Goal: Task Accomplishment & Management: Use online tool/utility

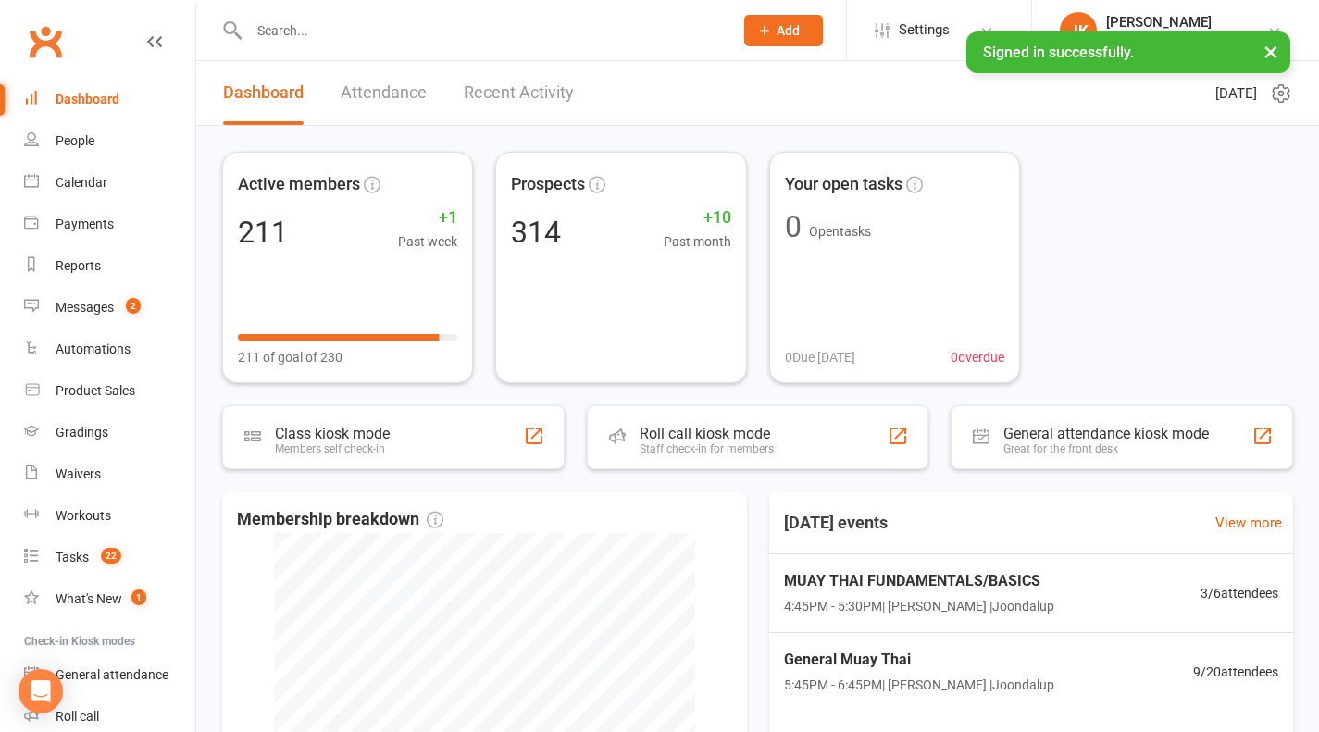
click at [1007, 586] on span "MUAY THAI FUNDAMENTALS/BASICS" at bounding box center [919, 581] width 270 height 24
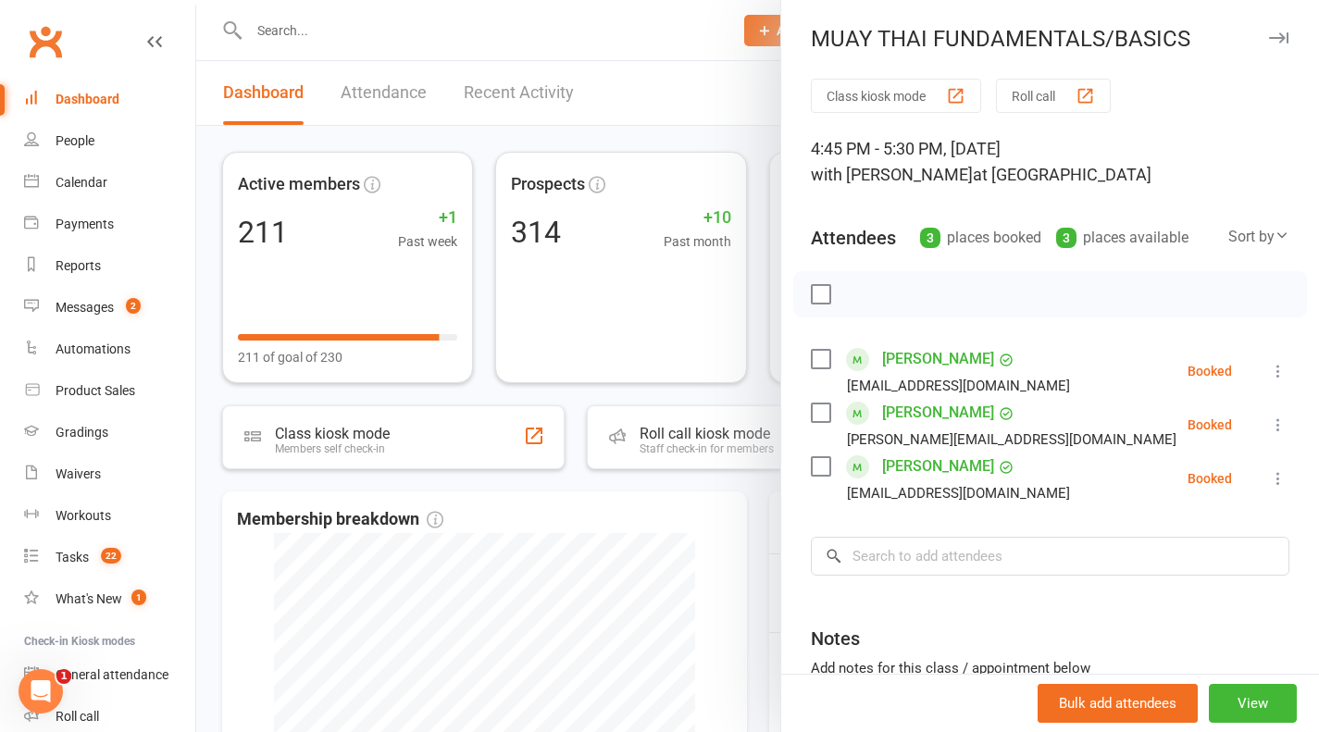
click at [752, 557] on div at bounding box center [757, 366] width 1123 height 732
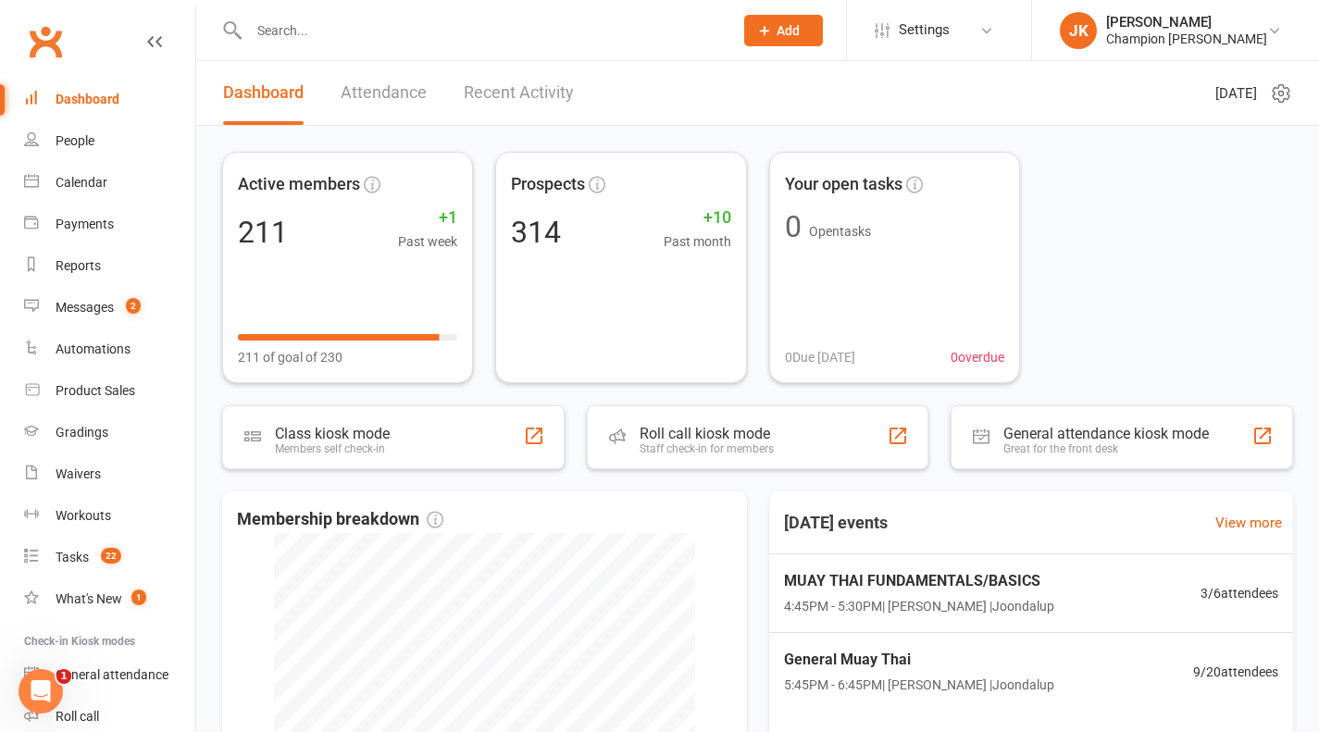
click at [901, 596] on span "4:45PM - 5:30PM | [PERSON_NAME] | Joondalup" at bounding box center [919, 606] width 270 height 20
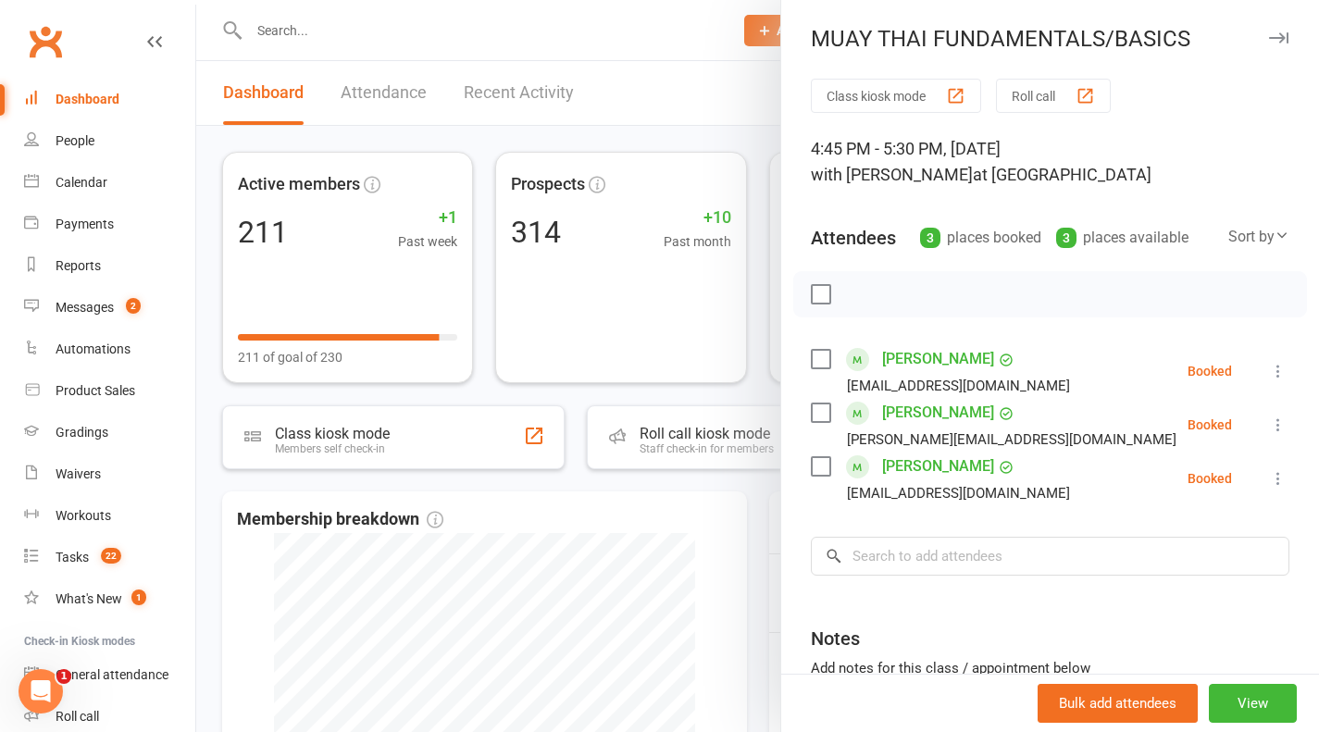
click at [1083, 99] on div "button" at bounding box center [1085, 95] width 19 height 19
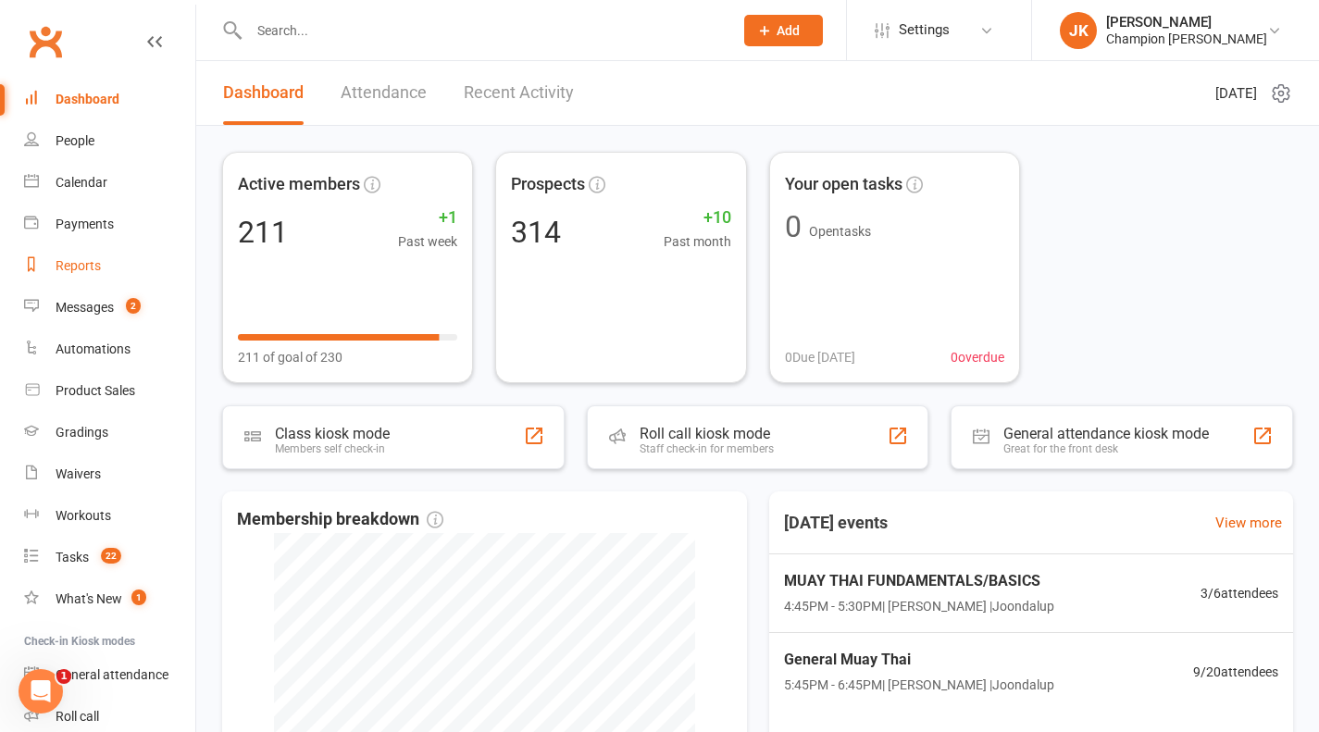
click at [76, 286] on link "Reports" at bounding box center [109, 266] width 171 height 42
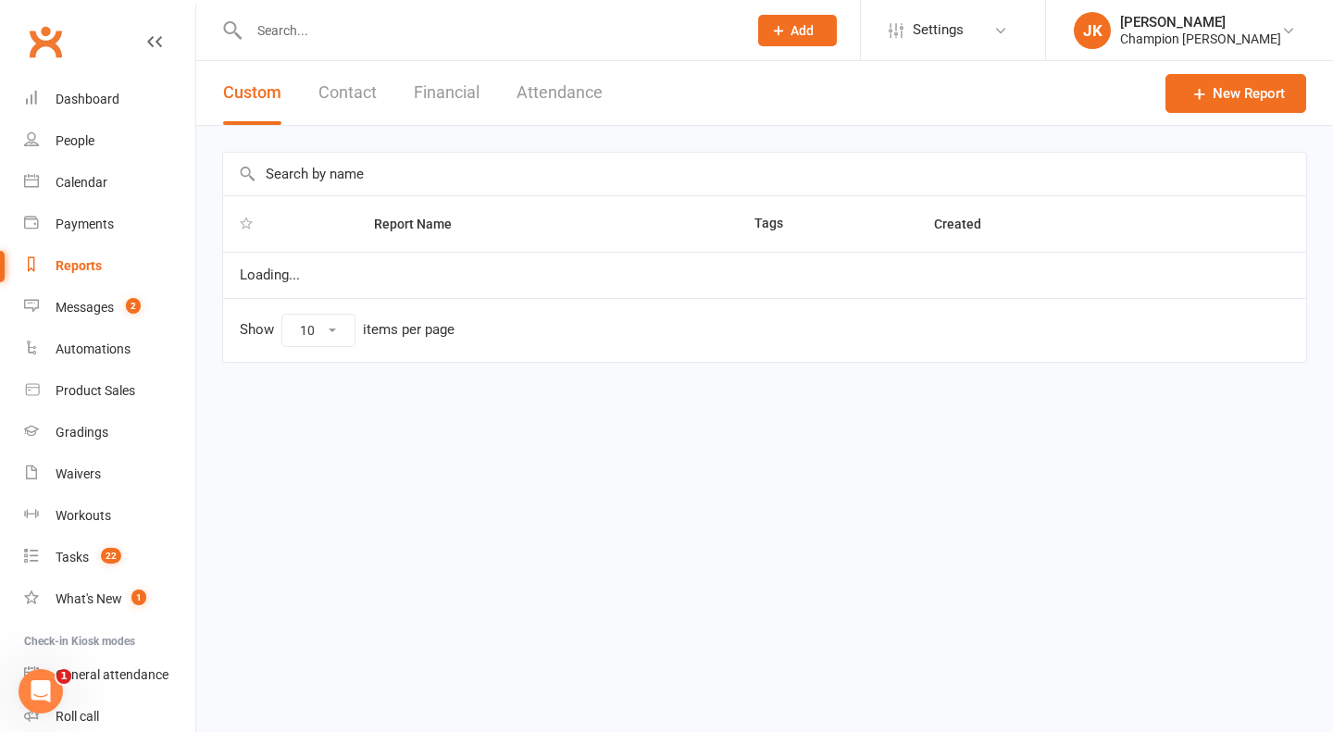
click at [69, 314] on div "Messages" at bounding box center [85, 307] width 58 height 15
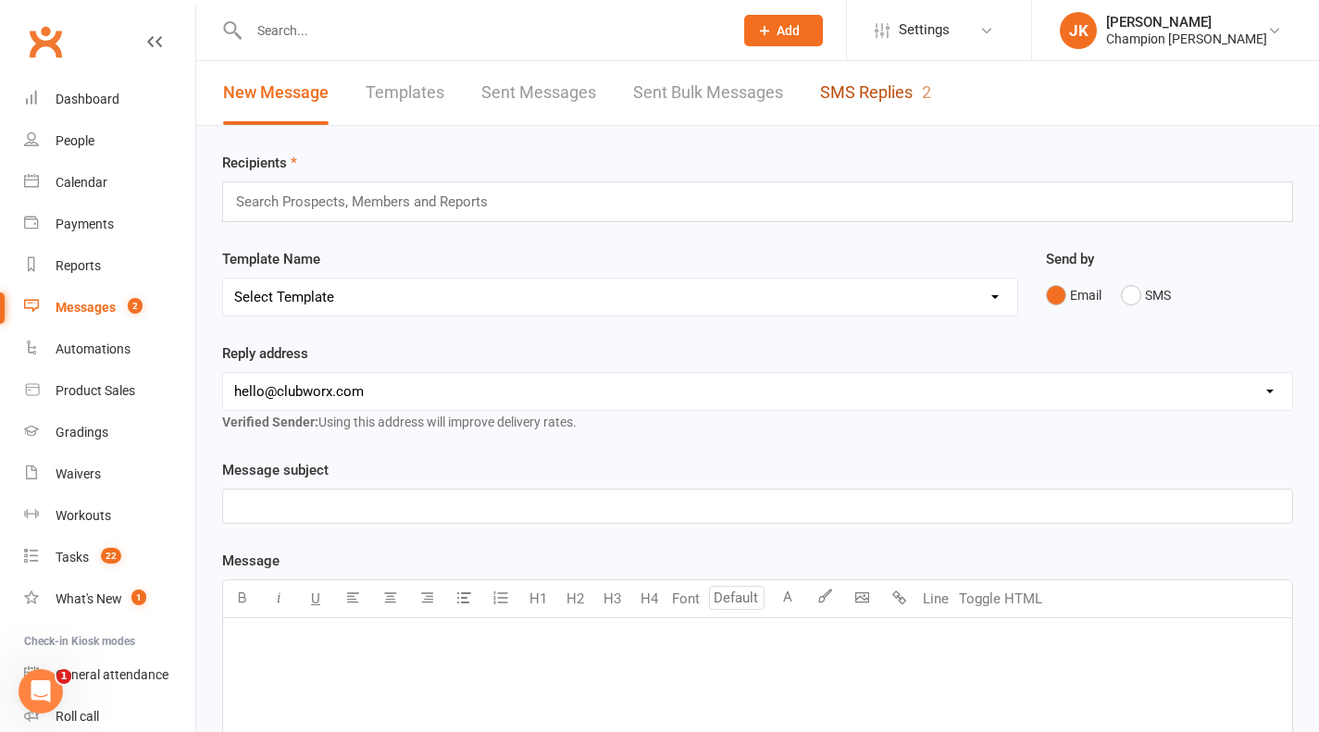
click at [825, 101] on link "SMS Replies 2" at bounding box center [875, 93] width 111 height 64
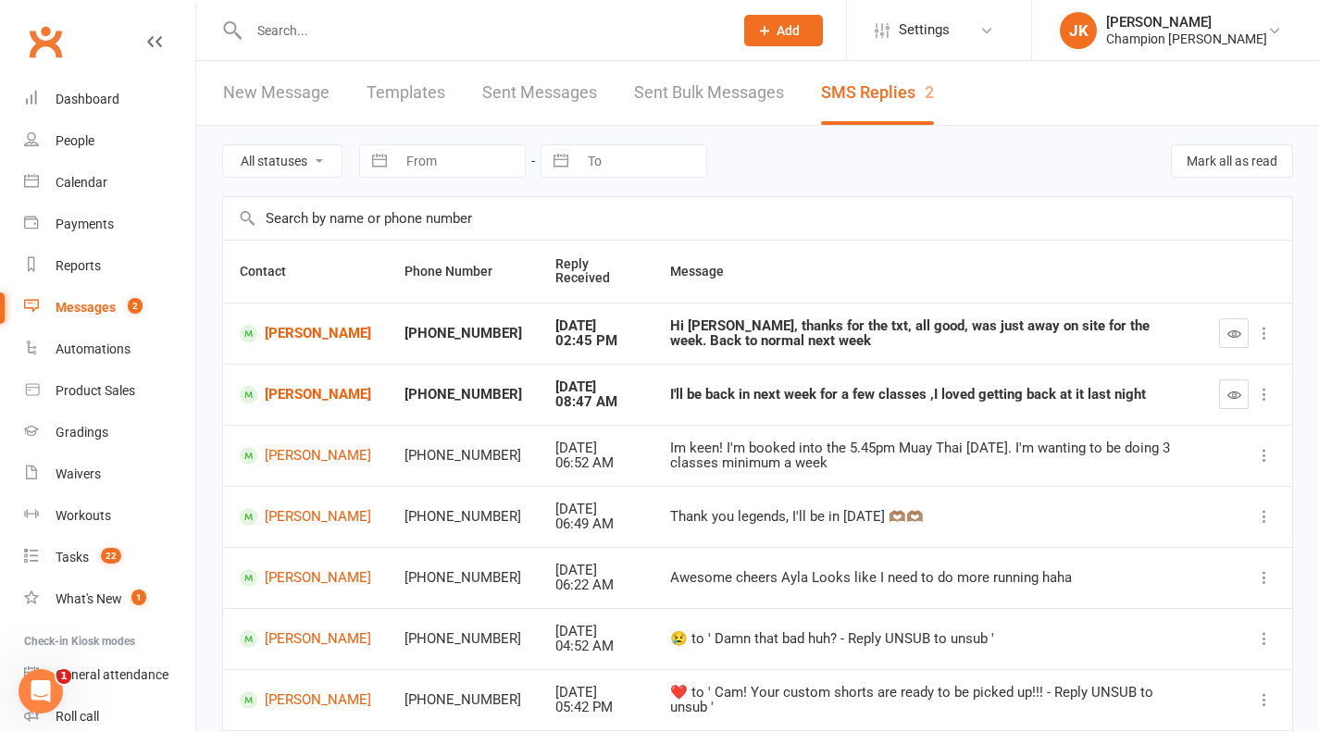
click at [271, 32] on input "text" at bounding box center [481, 31] width 477 height 26
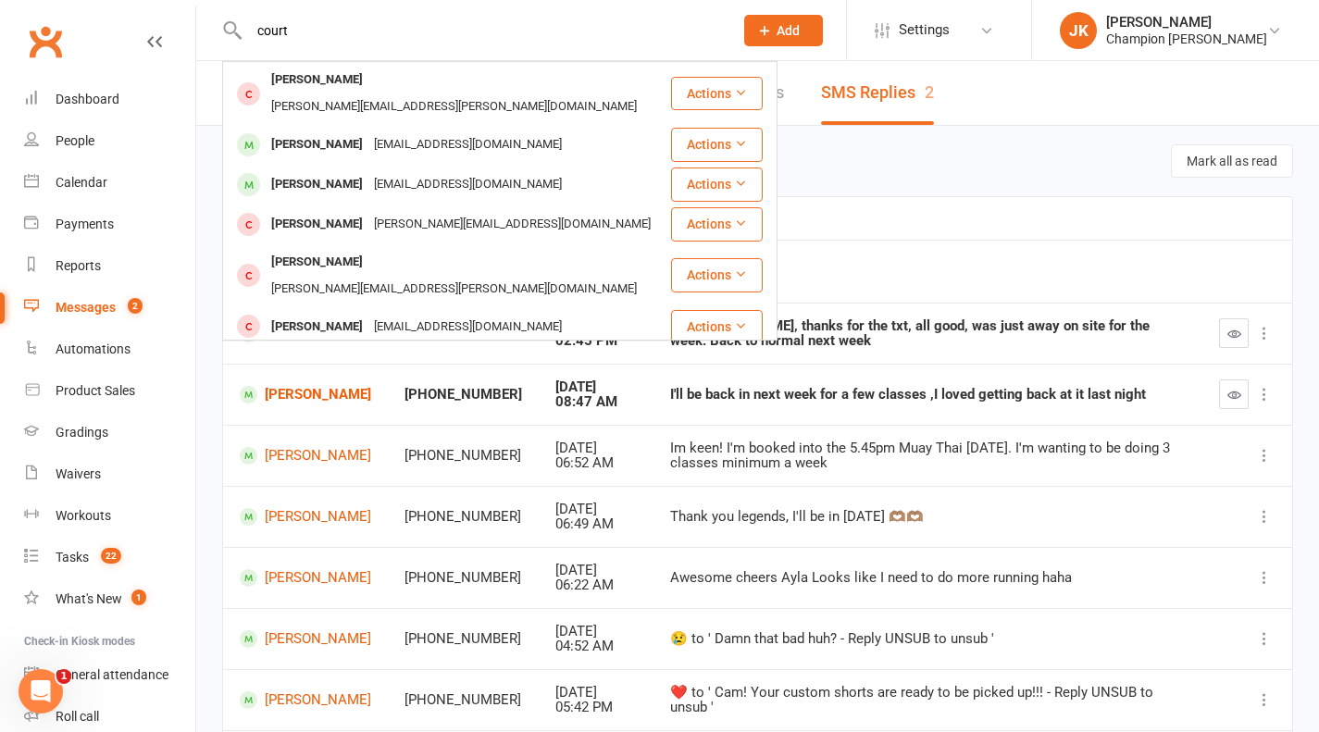
type input "court"
click at [416, 171] on div "atkinscourtney82@gmail.com" at bounding box center [467, 184] width 199 height 27
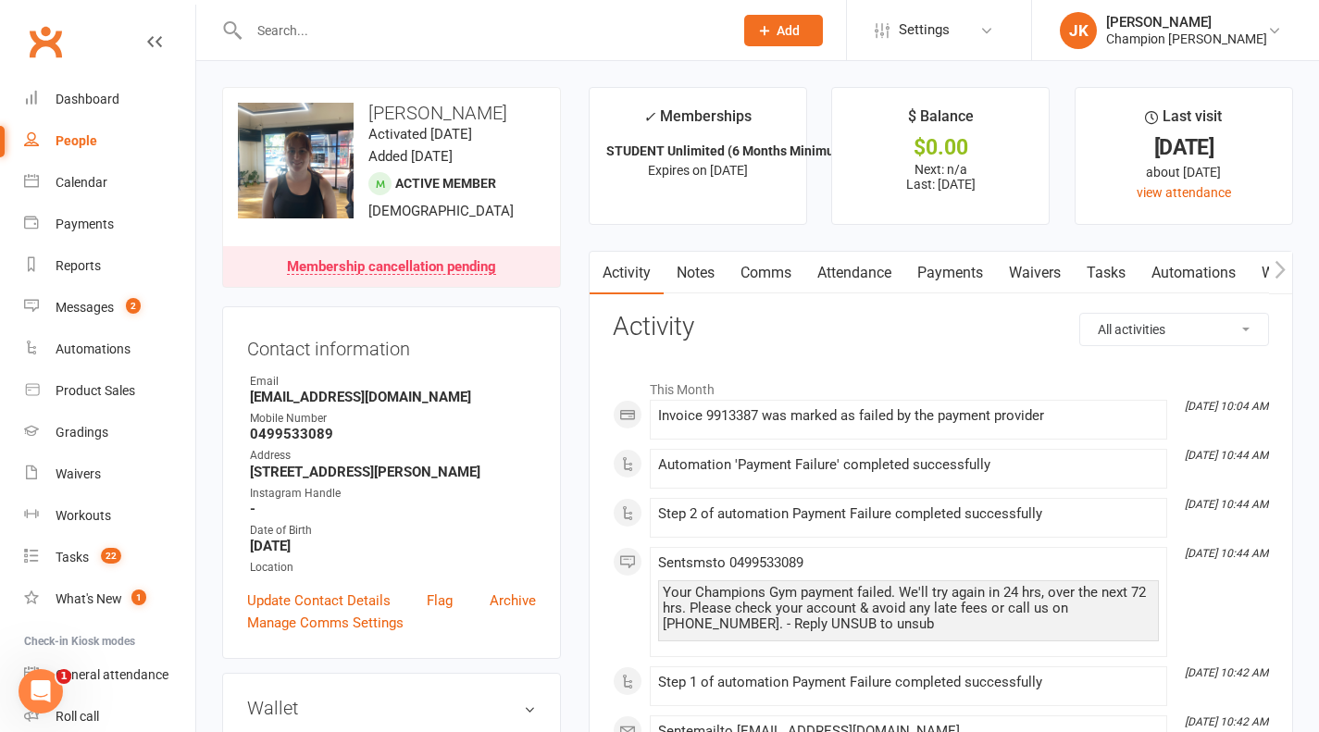
click at [963, 267] on link "Payments" at bounding box center [950, 273] width 92 height 43
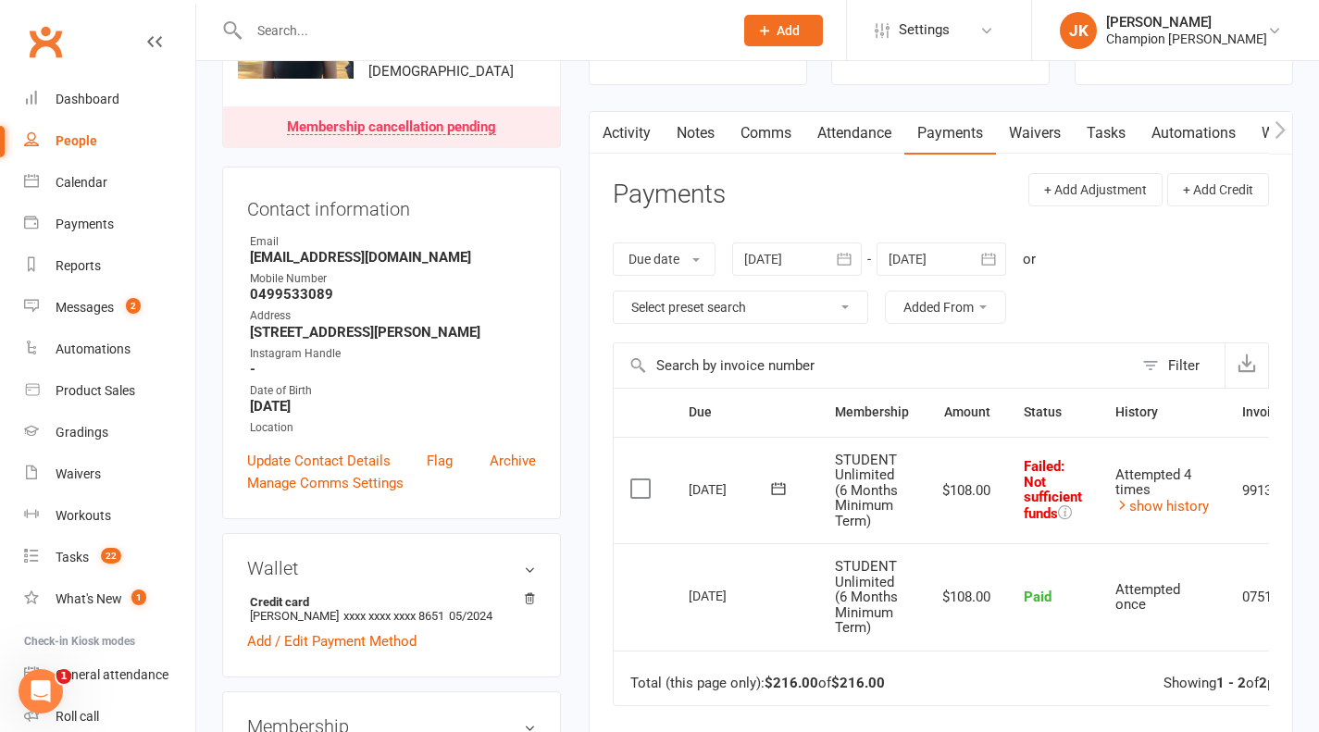
click at [288, 35] on input "text" at bounding box center [481, 31] width 477 height 26
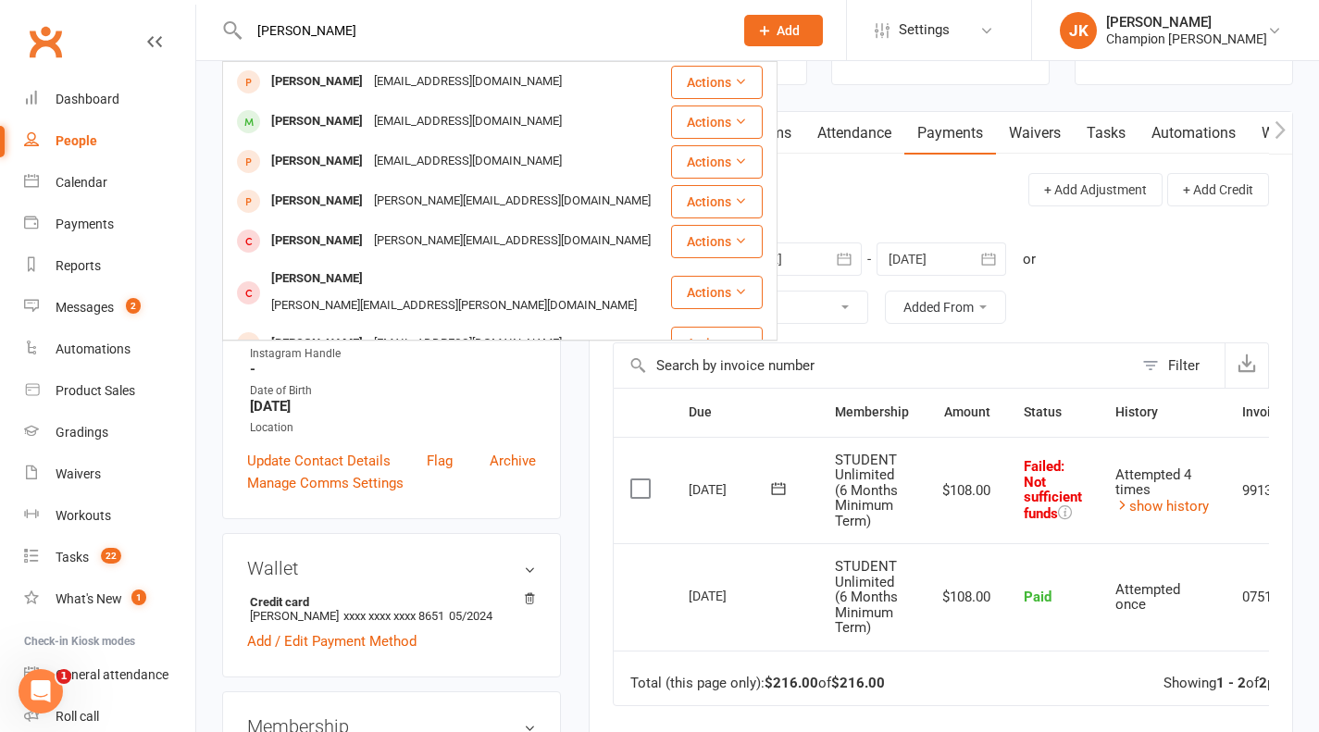
type input "anna dang"
click at [293, 120] on div "Anna Dang" at bounding box center [317, 121] width 103 height 27
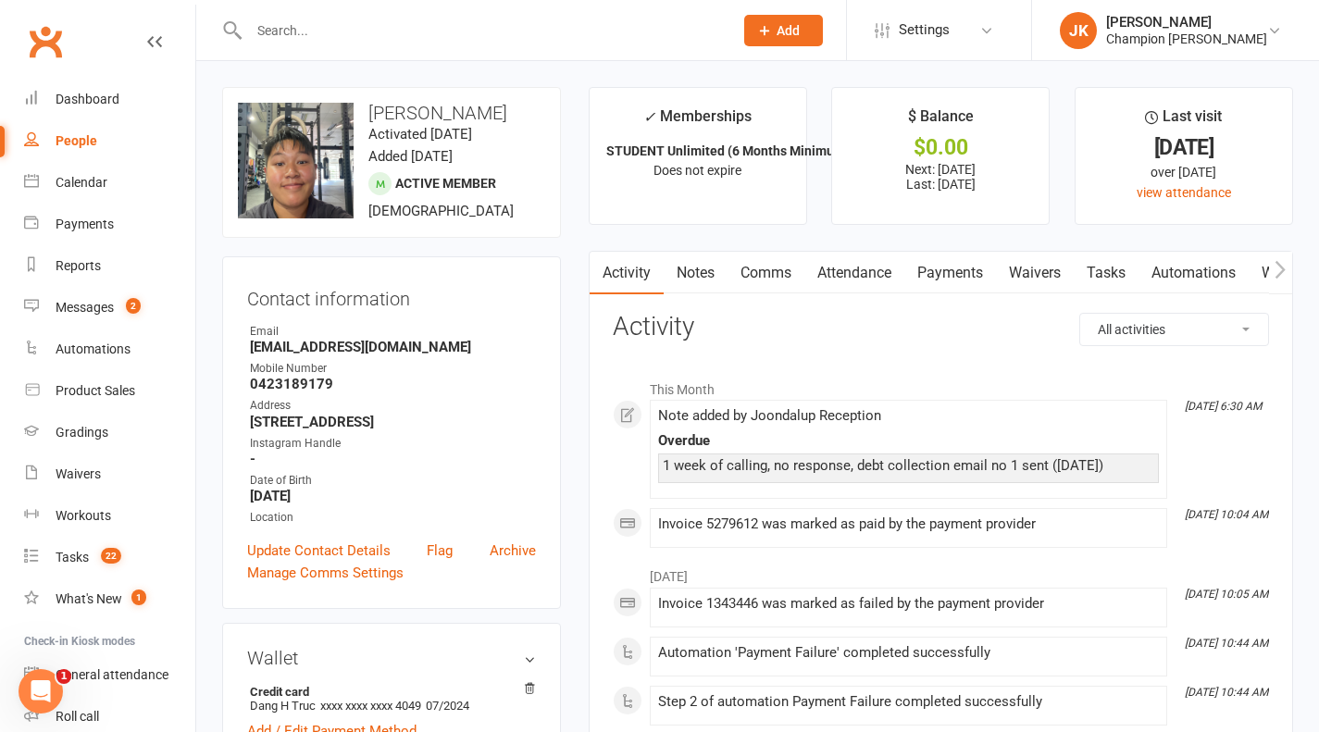
click at [1059, 290] on link "Waivers" at bounding box center [1035, 273] width 78 height 43
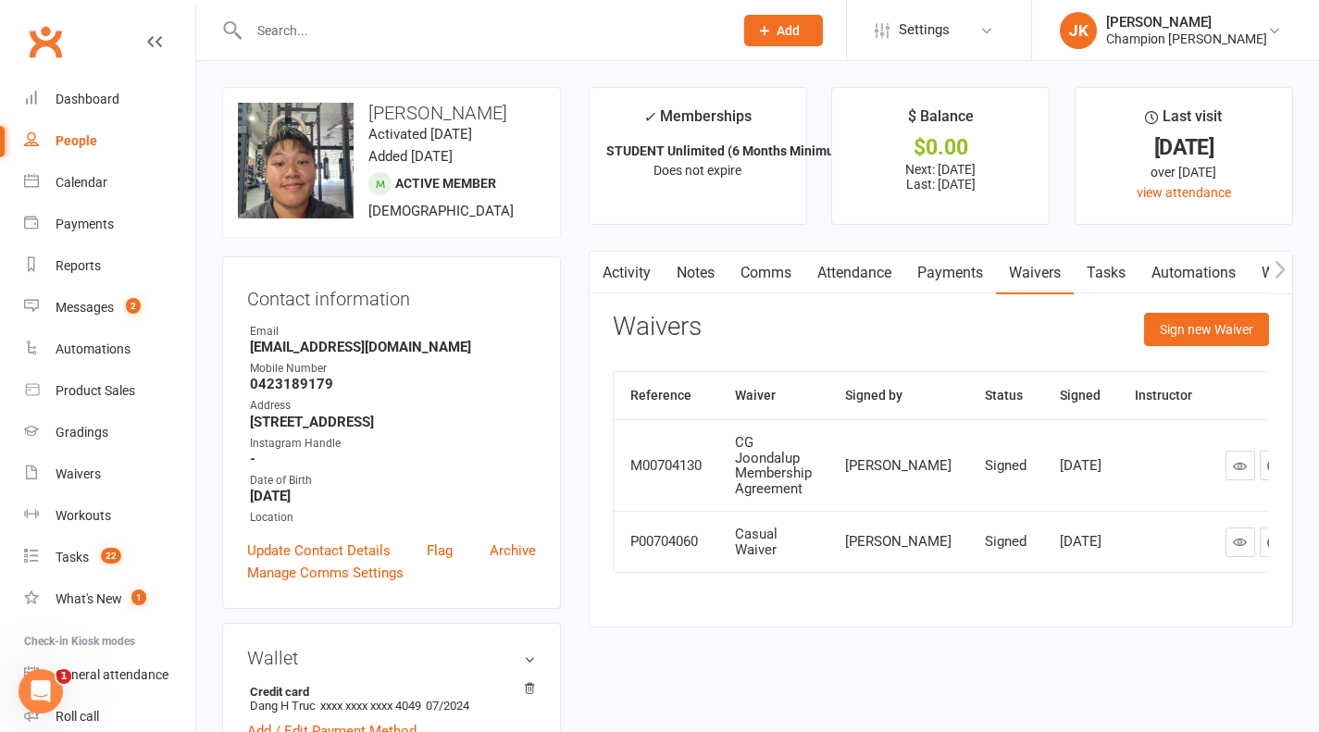
click at [954, 271] on link "Payments" at bounding box center [950, 273] width 92 height 43
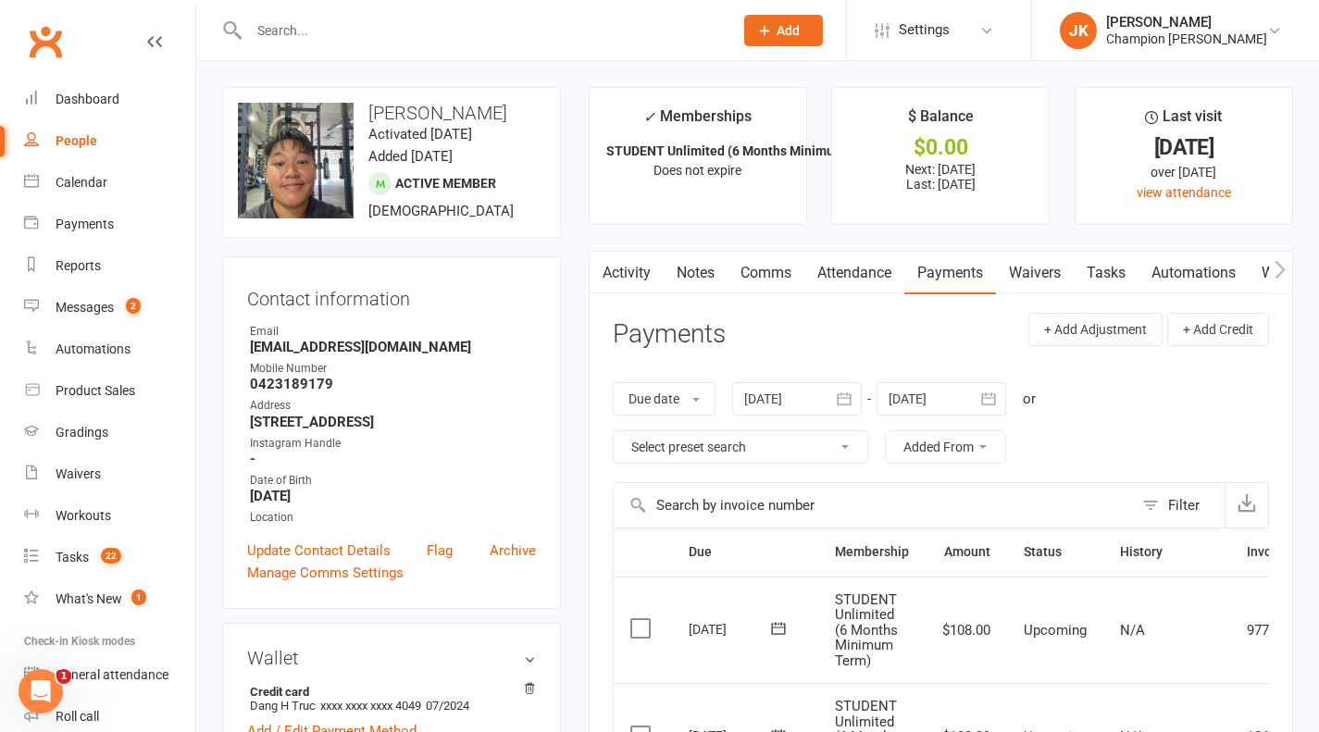
click at [334, 29] on input "text" at bounding box center [481, 31] width 477 height 26
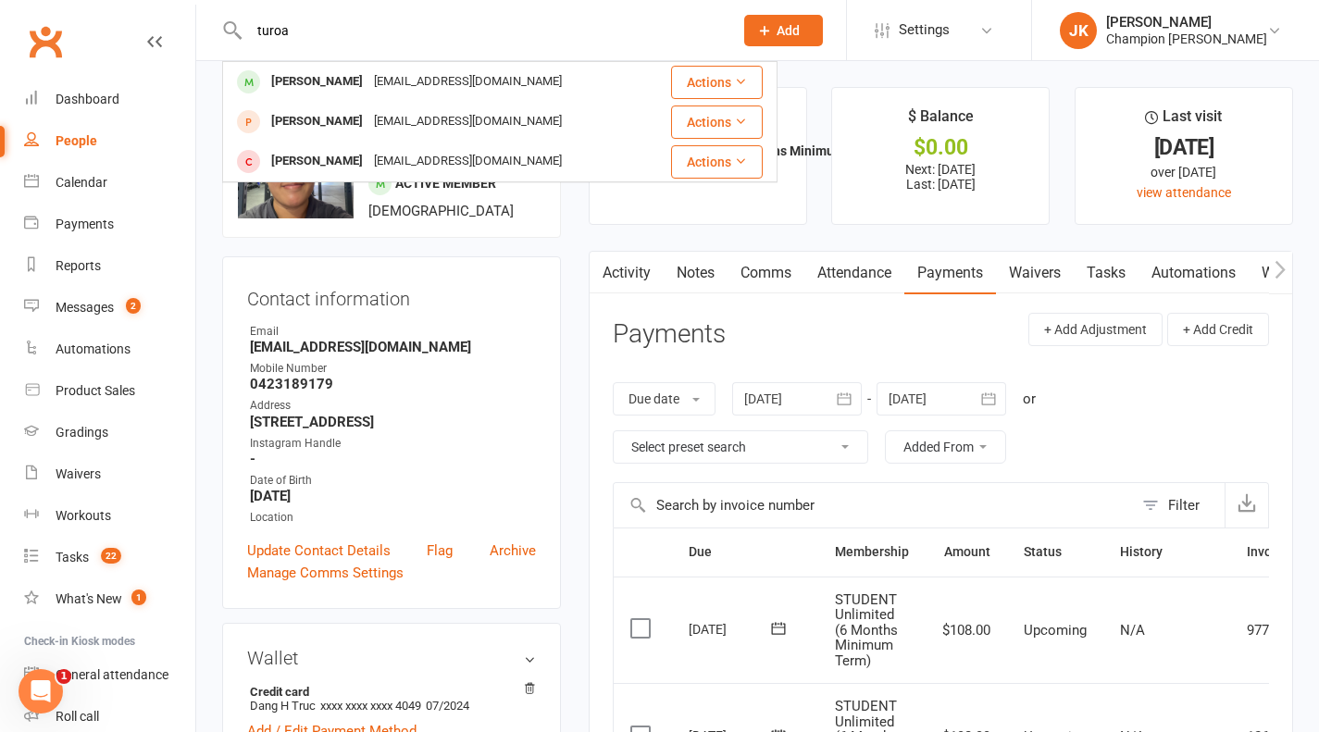
type input "turoa"
click at [329, 78] on div "Turoa Kimura-Davidson" at bounding box center [317, 82] width 103 height 27
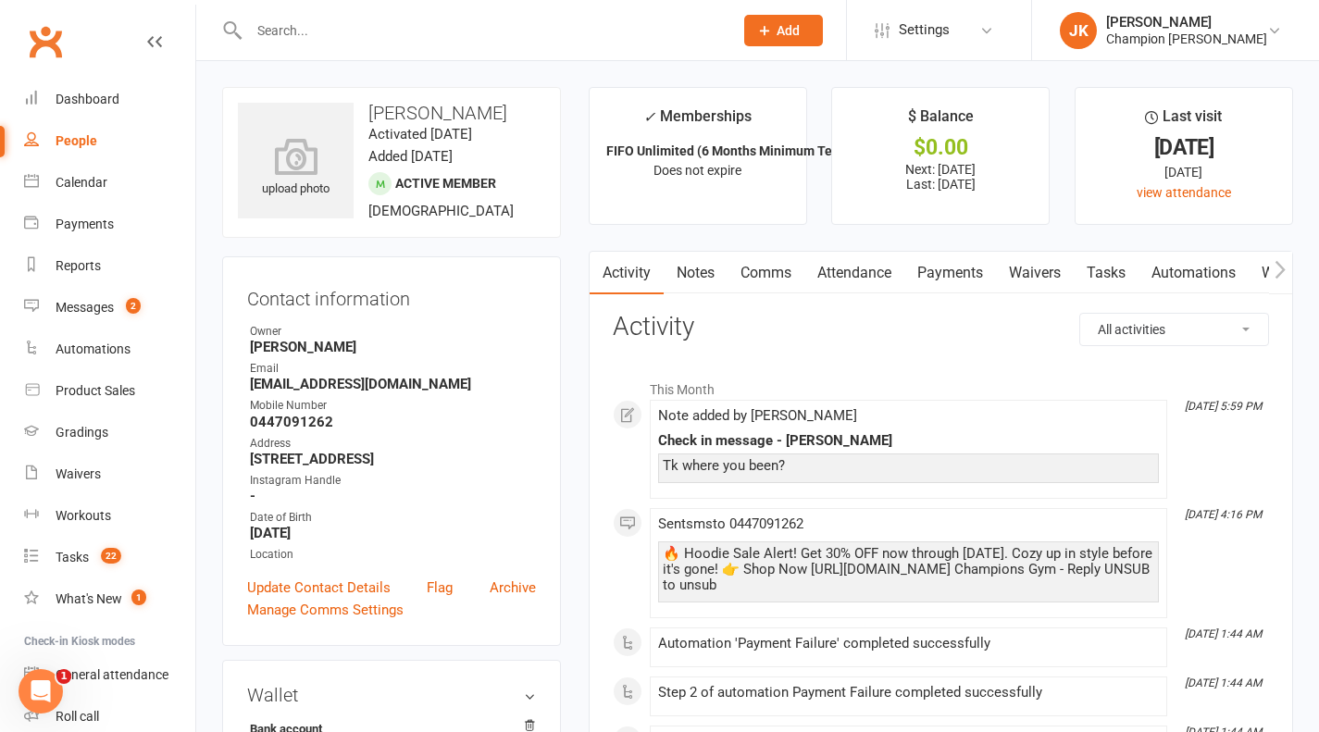
click at [280, 29] on input "text" at bounding box center [481, 31] width 477 height 26
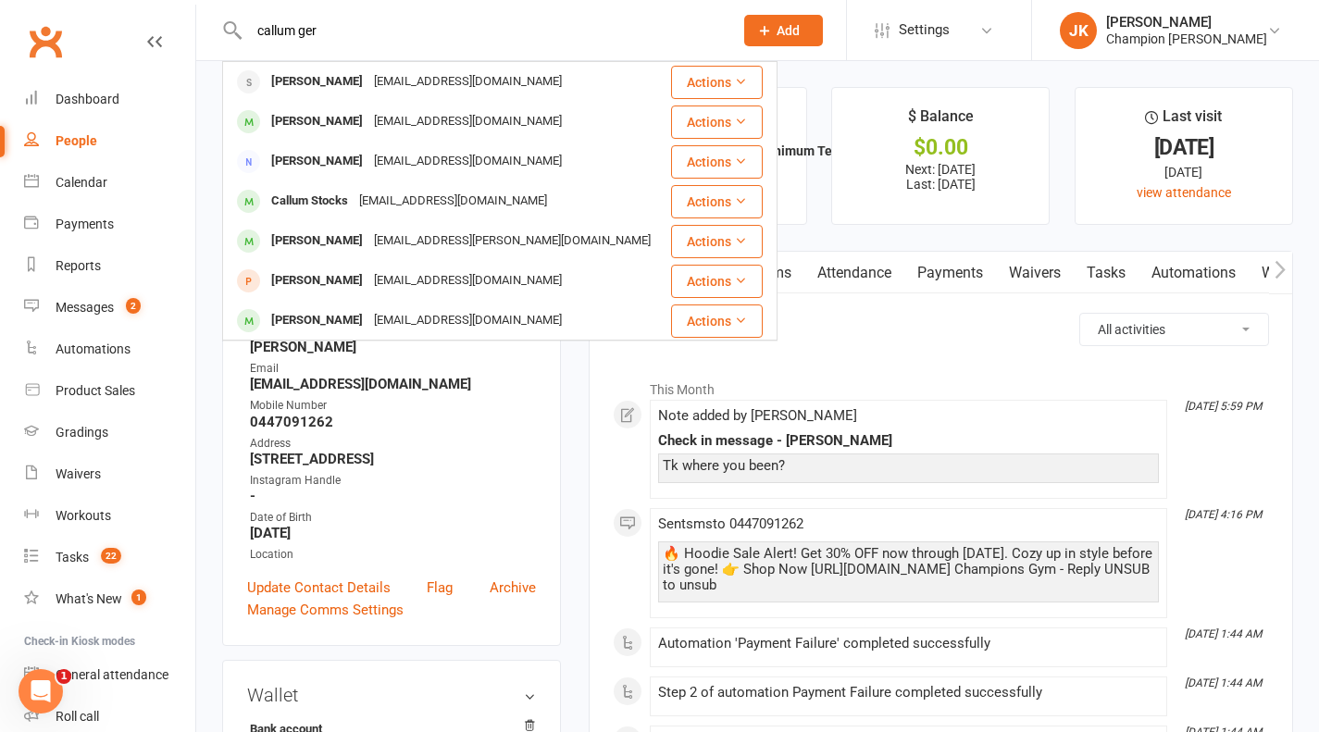
type input "callum ger"
click at [327, 118] on div "Callum Gerovich" at bounding box center [317, 121] width 103 height 27
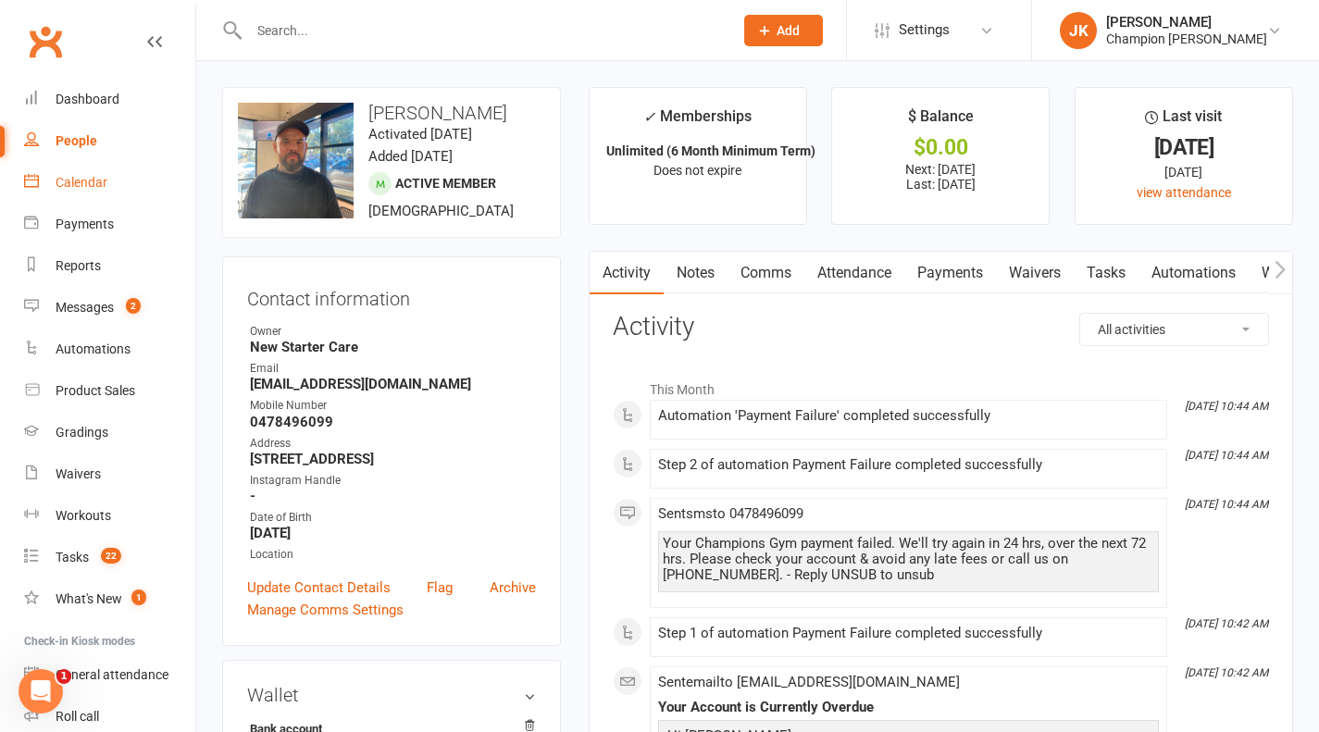
click at [69, 171] on link "Calendar" at bounding box center [109, 183] width 171 height 42
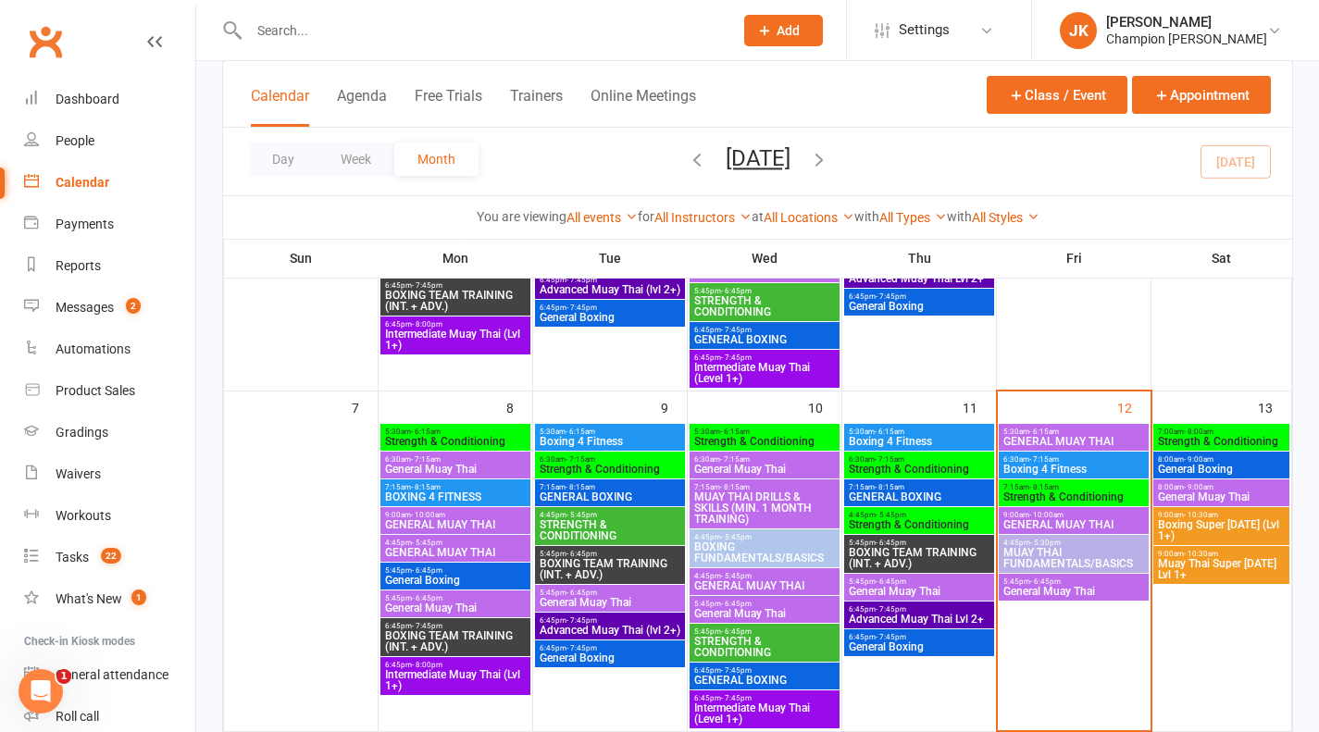
scroll to position [343, 0]
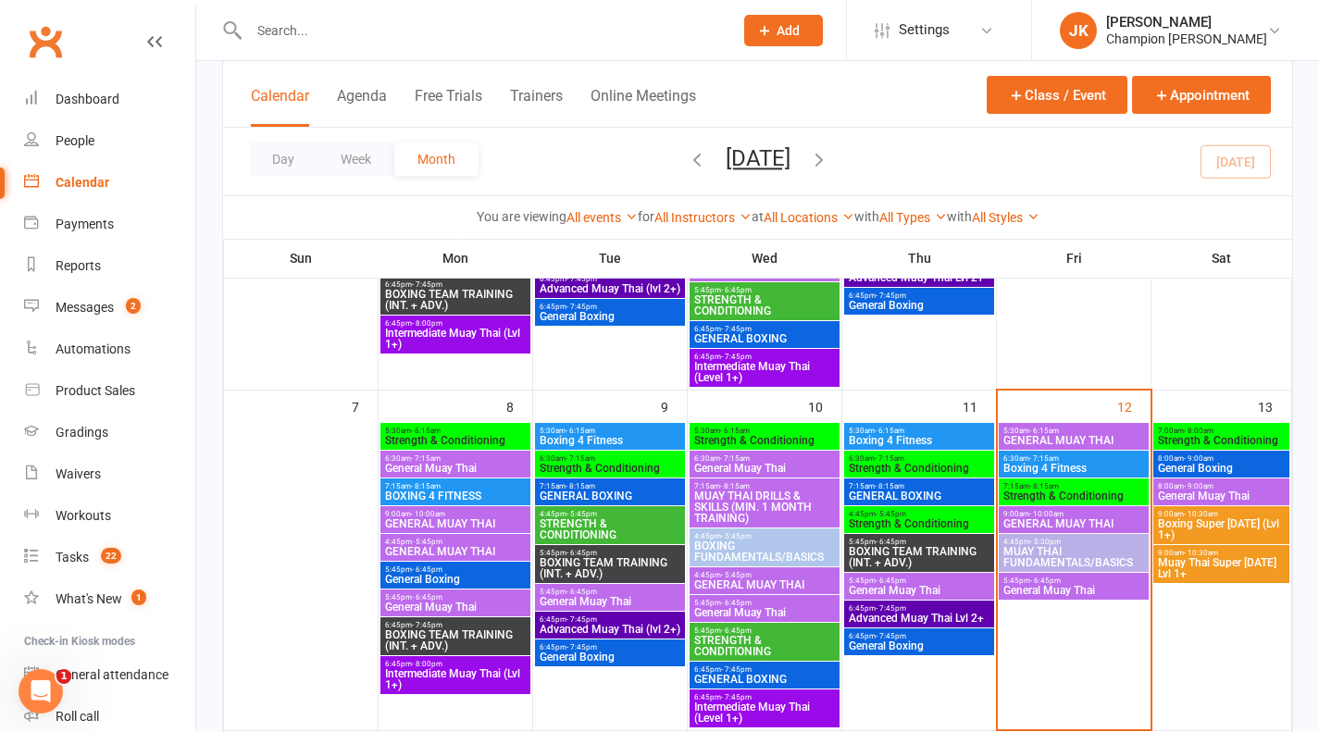
click at [1127, 594] on span "General Muay Thai" at bounding box center [1074, 590] width 143 height 11
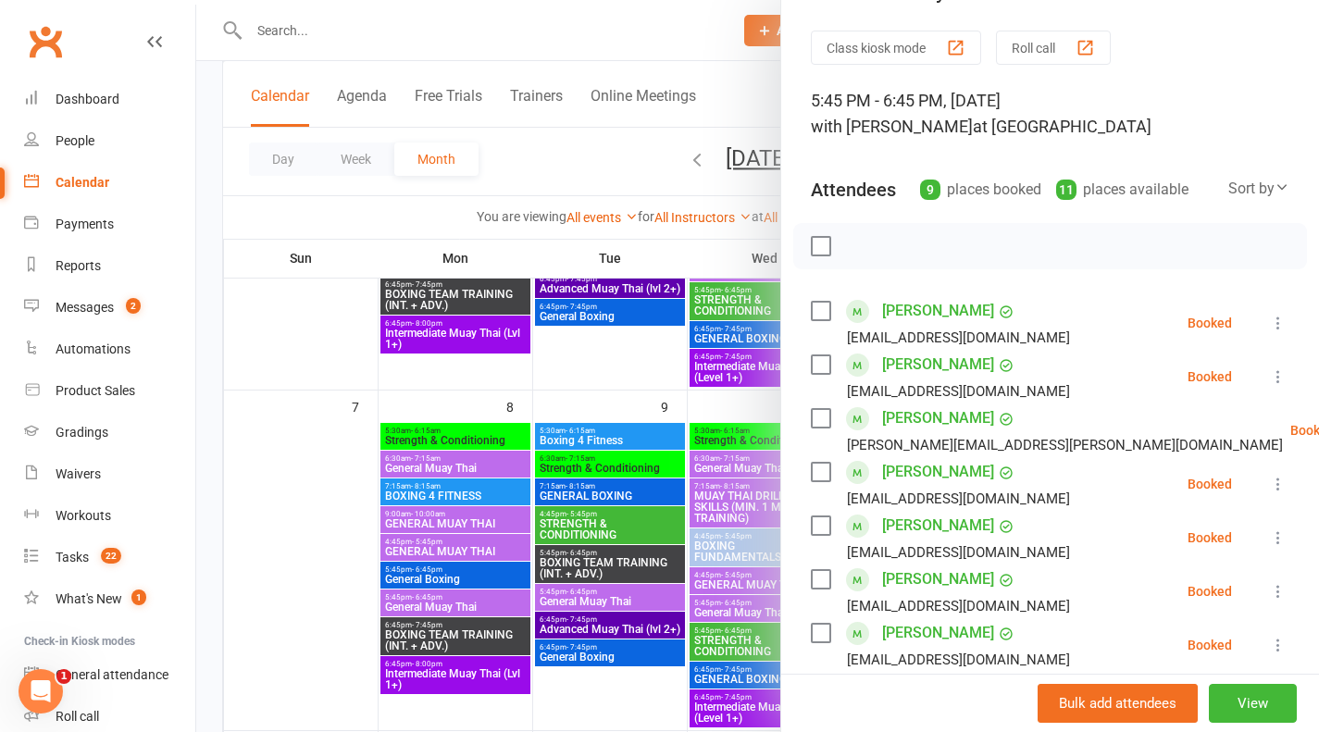
scroll to position [34, 0]
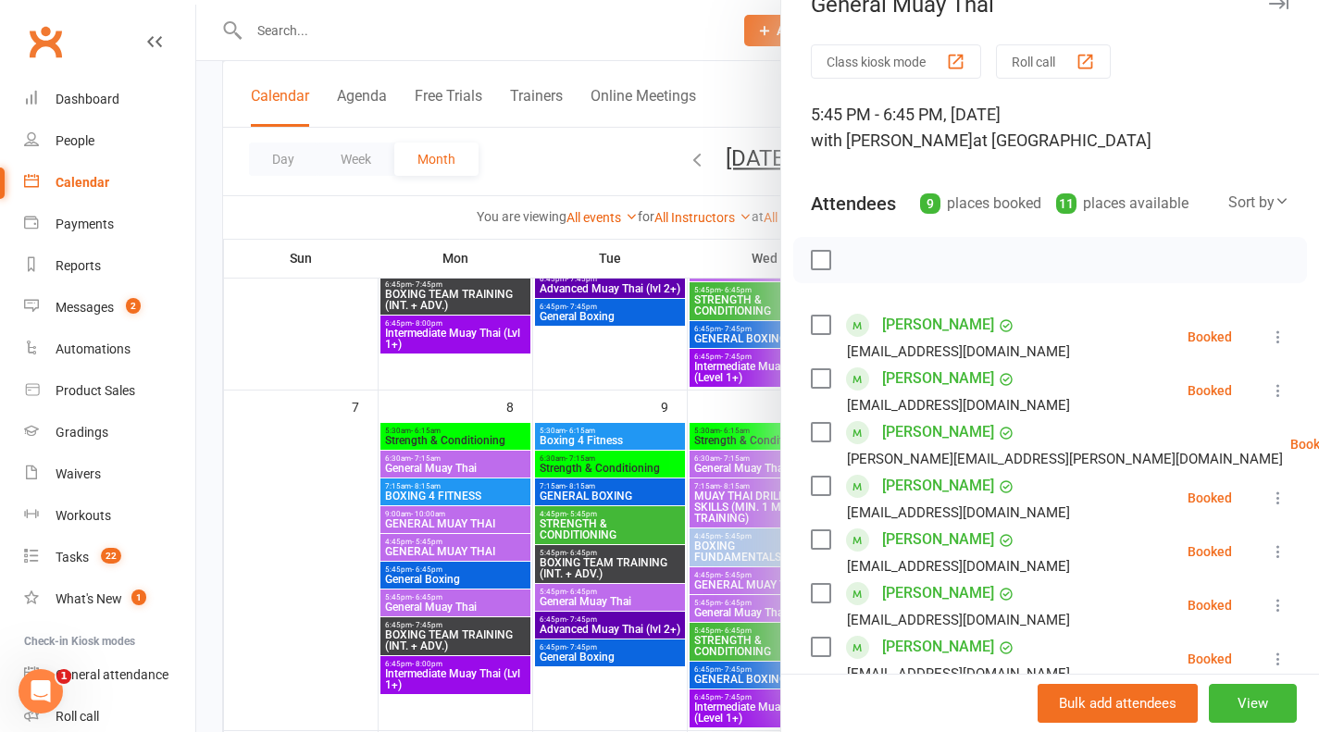
click at [1087, 55] on div "button" at bounding box center [1085, 61] width 19 height 19
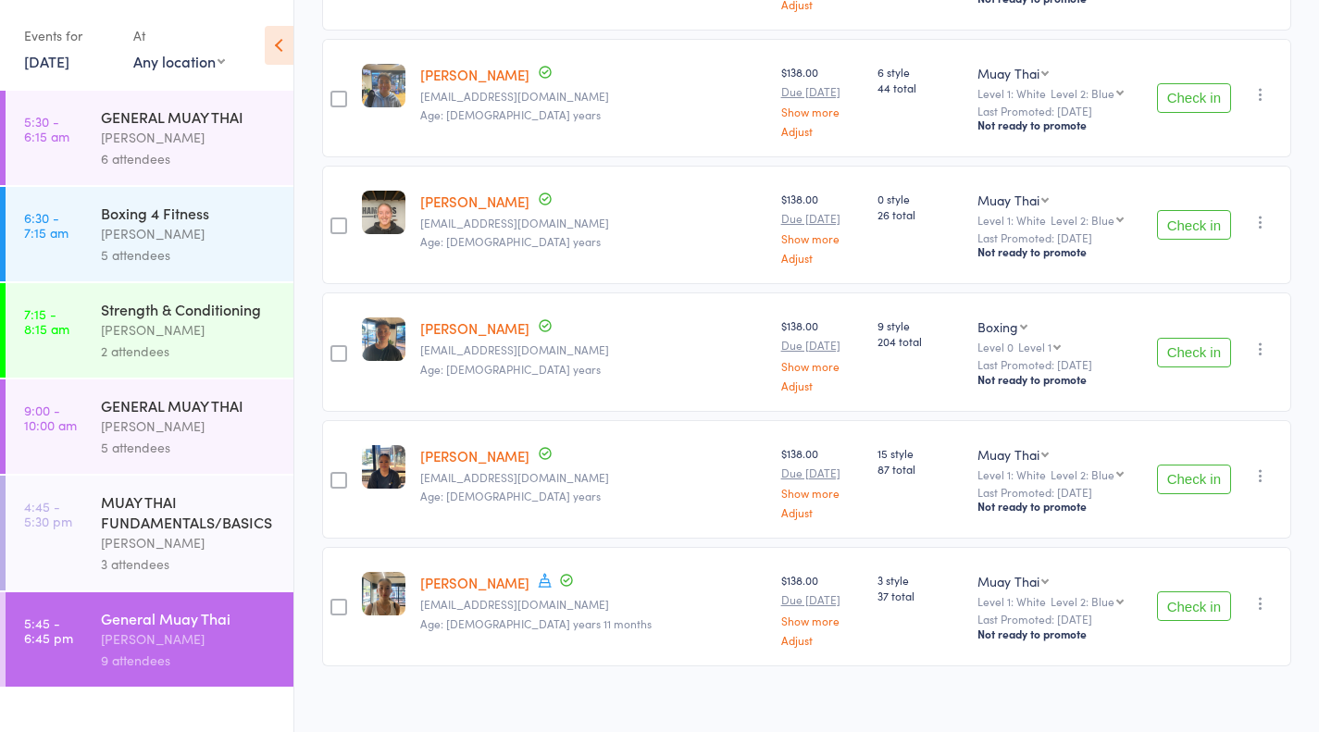
scroll to position [779, 0]
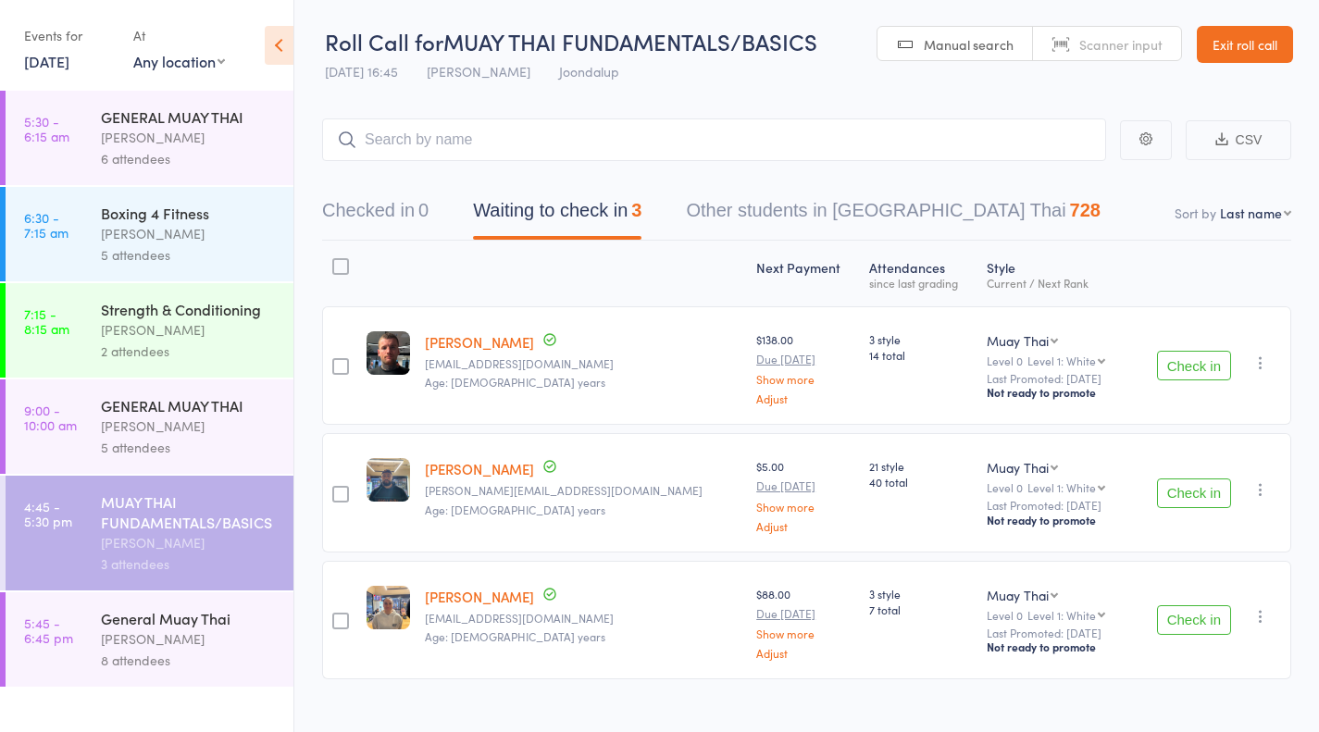
click at [1202, 368] on button "Check in" at bounding box center [1194, 366] width 74 height 30
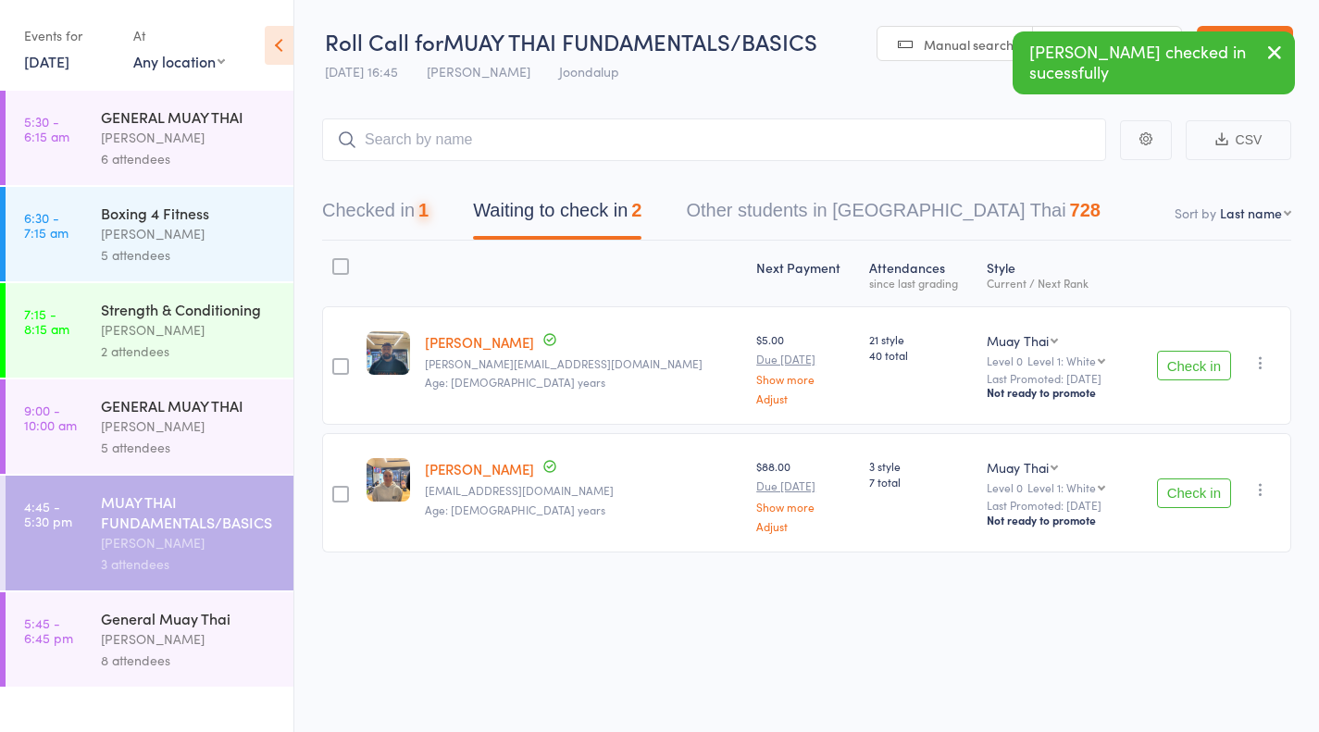
click at [1203, 374] on button "Check in" at bounding box center [1194, 366] width 74 height 30
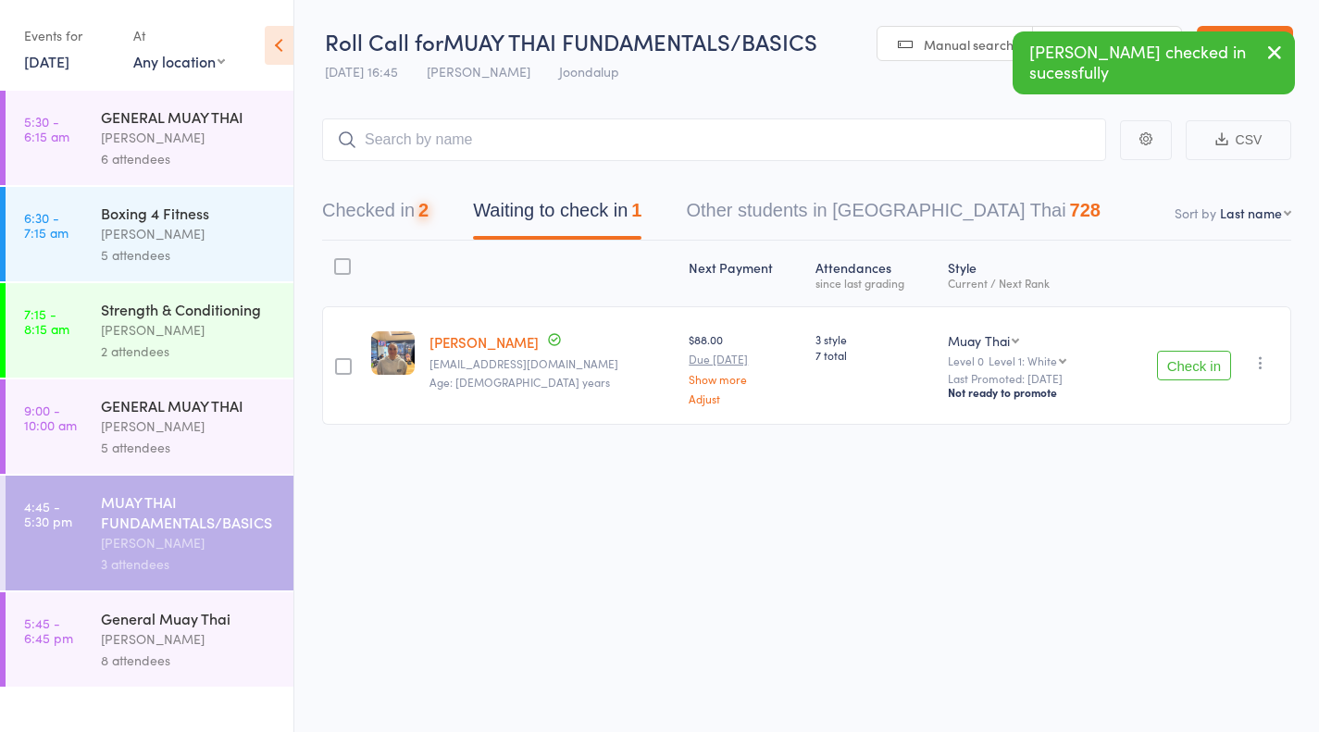
click at [1198, 374] on button "Check in" at bounding box center [1194, 366] width 74 height 30
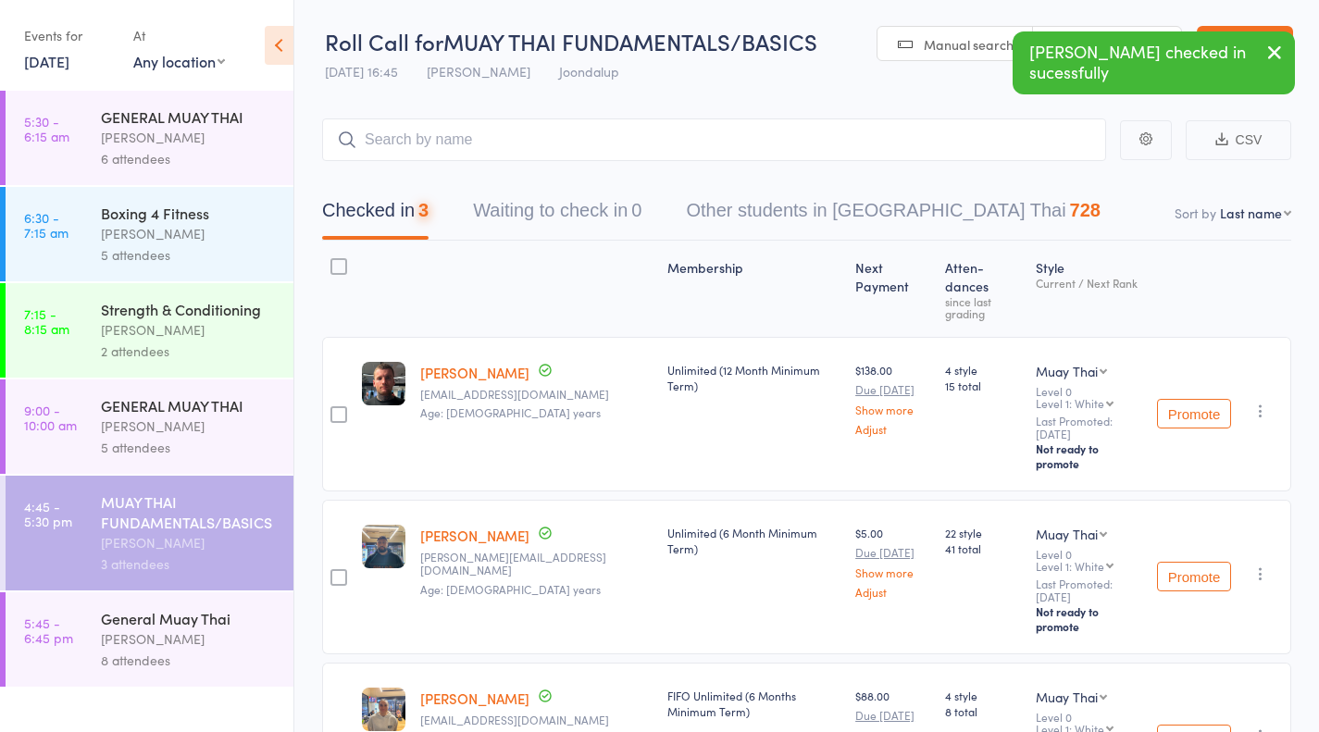
click at [160, 646] on div "William Parkes" at bounding box center [189, 639] width 177 height 21
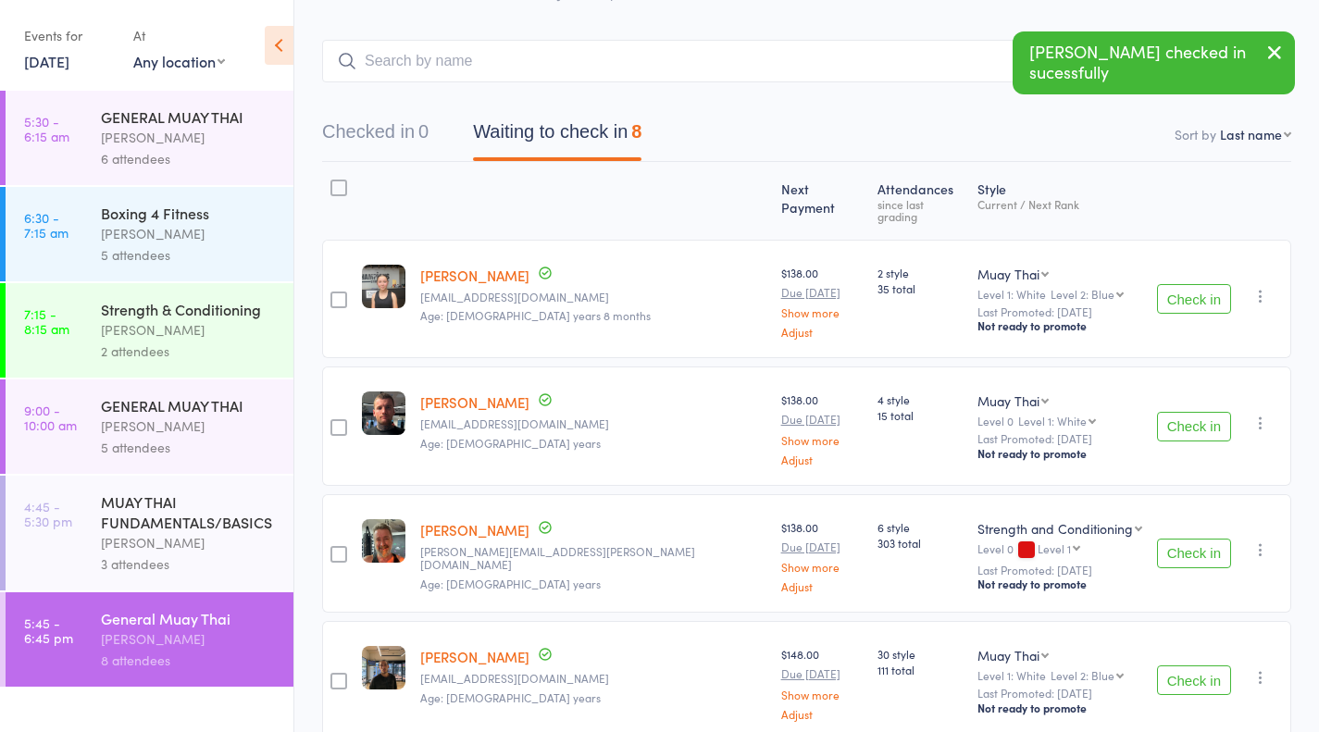
scroll to position [78, 0]
click at [1150, 632] on div "Check in Check in Promote Send message Add Note Add Task Add Flag Remove Mark a…" at bounding box center [1221, 681] width 142 height 118
click at [1206, 415] on button "Check in" at bounding box center [1194, 428] width 74 height 30
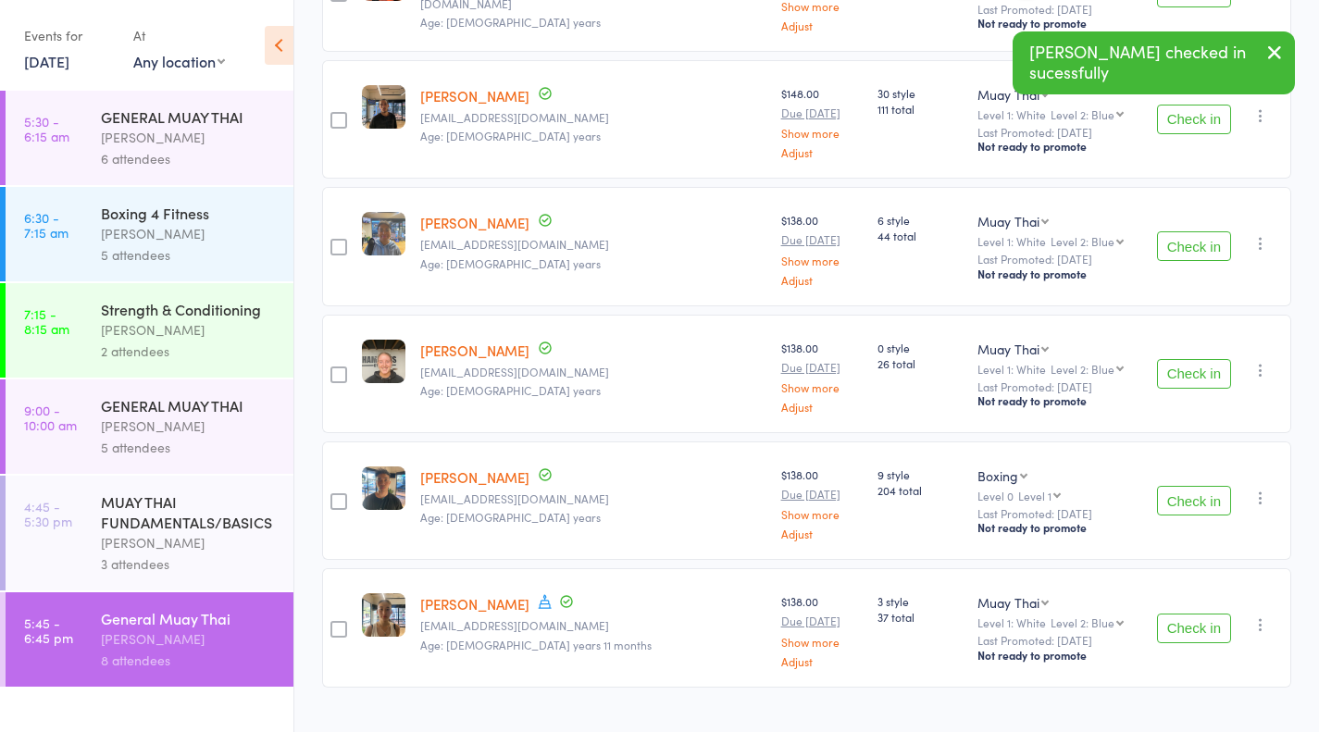
scroll to position [535, 0]
